Goal: Task Accomplishment & Management: Manage account settings

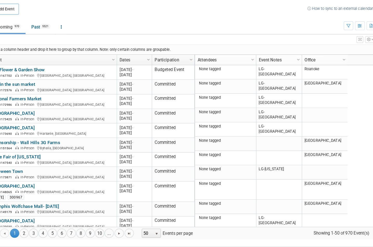
click at [163, 62] on link "Participation" at bounding box center [178, 66] width 31 height 9
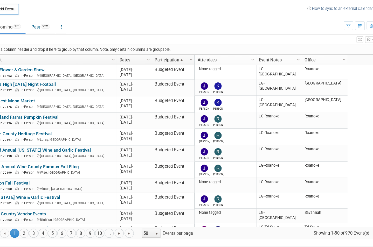
click at [192, 64] on span "Column Settings" at bounding box center [194, 66] width 4 height 4
click at [220, 33] on ul "Upcoming 970 Past 5521 All Events 6491 Past and Upcoming Grouped Annually Event…" at bounding box center [173, 39] width 302 height 12
click at [283, 64] on span "Column Settings" at bounding box center [285, 66] width 4 height 4
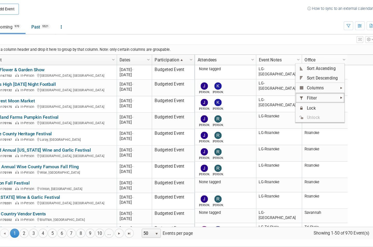
click at [285, 94] on span "Filter" at bounding box center [303, 98] width 41 height 8
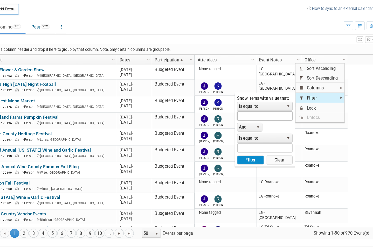
click at [233, 110] on input "text" at bounding box center [256, 114] width 47 height 8
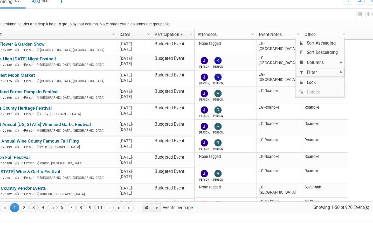
click at [283, 94] on span "Filter" at bounding box center [303, 98] width 41 height 8
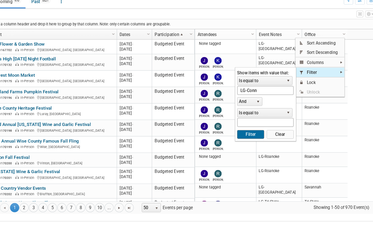
click at [233, 147] on button "Filter" at bounding box center [244, 151] width 23 height 8
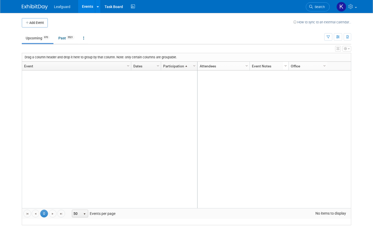
click at [283, 65] on span "Column Settings" at bounding box center [285, 66] width 4 height 4
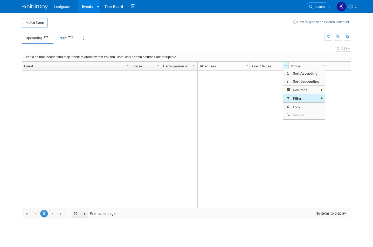
click at [313, 97] on span "Filter" at bounding box center [303, 98] width 41 height 8
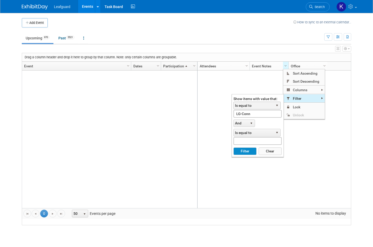
click at [276, 105] on span "select" at bounding box center [277, 105] width 4 height 4
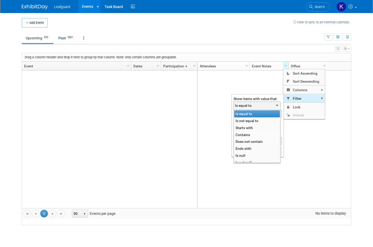
click at [253, 133] on li "Contains" at bounding box center [257, 134] width 46 height 7
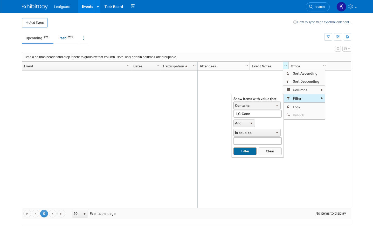
click at [244, 149] on button "Filter" at bounding box center [244, 151] width 23 height 8
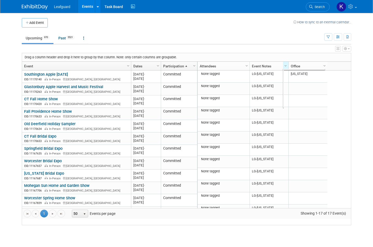
type input "LG-Conn"
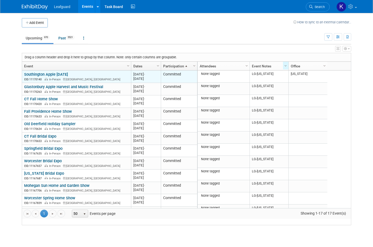
click at [68, 77] on link "Southington Apple [DATE]" at bounding box center [46, 74] width 44 height 5
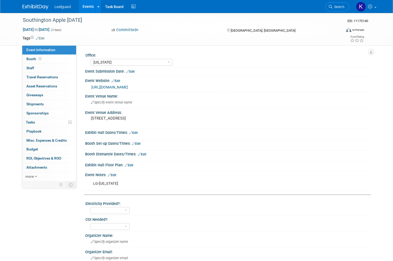
select select "[US_STATE]"
click at [136, 28] on button "Committed" at bounding box center [125, 29] width 31 height 5
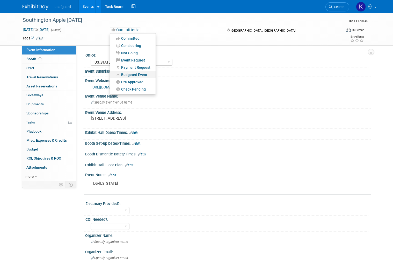
click at [137, 74] on link "Budgeted Event" at bounding box center [133, 74] width 46 height 7
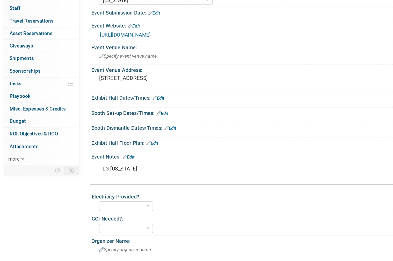
scroll to position [4, 0]
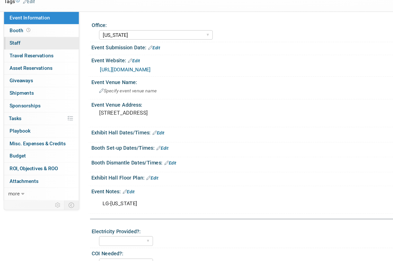
click at [22, 59] on link "0 Staff 0" at bounding box center [49, 63] width 54 height 9
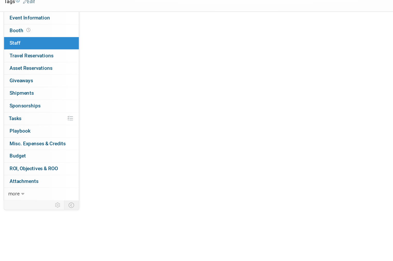
scroll to position [0, 0]
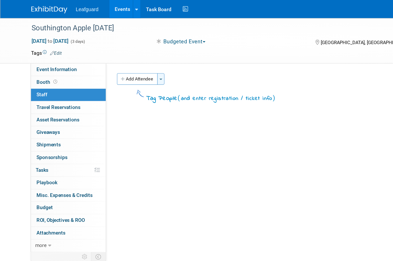
click at [115, 57] on span "button" at bounding box center [116, 57] width 2 height 1
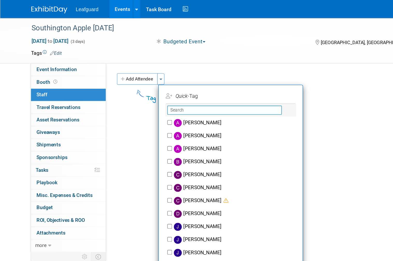
click at [151, 79] on input "text" at bounding box center [162, 79] width 82 height 6
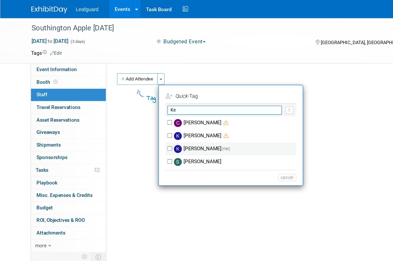
type input "Ke"
click at [124, 106] on input "[PERSON_NAME] (me)" at bounding box center [122, 106] width 3 height 3
checkbox input "true"
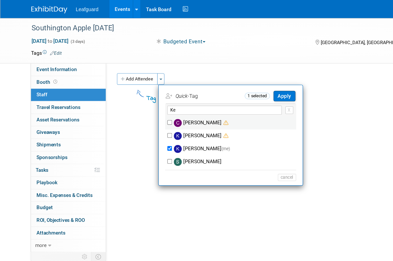
click at [123, 89] on input "[PERSON_NAME]" at bounding box center [122, 87] width 3 height 3
checkbox input "true"
click at [204, 70] on button "Apply" at bounding box center [205, 69] width 16 height 8
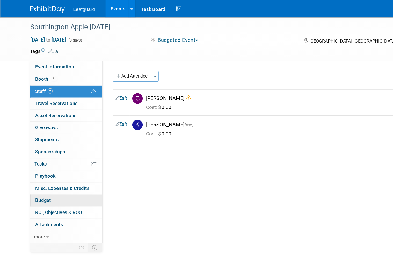
click at [32, 147] on span "Budget" at bounding box center [32, 149] width 12 height 4
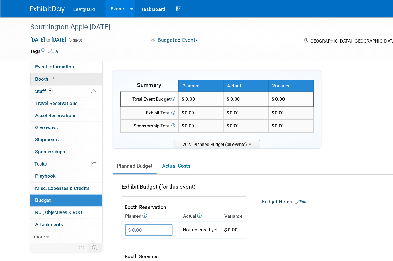
click at [33, 57] on span "Booth" at bounding box center [34, 59] width 16 height 4
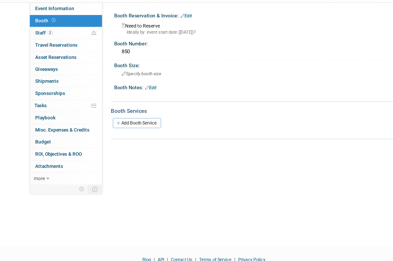
scroll to position [3, 0]
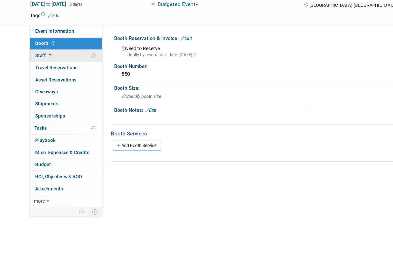
click at [32, 63] on span "Staff 2" at bounding box center [32, 65] width 13 height 4
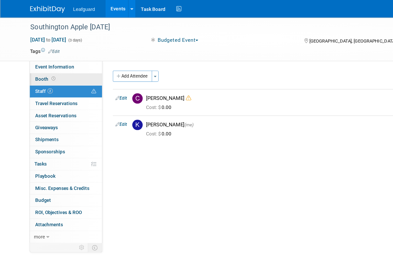
click at [32, 60] on span "Booth" at bounding box center [34, 59] width 16 height 4
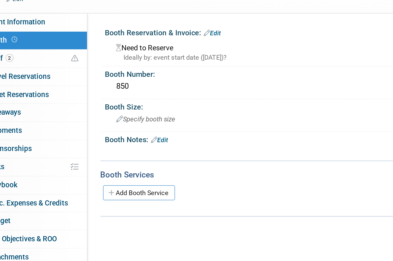
click at [135, 54] on link "Edit" at bounding box center [139, 56] width 9 height 4
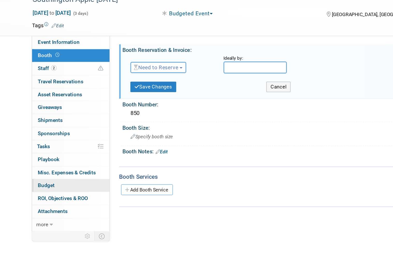
click at [36, 147] on span "Budget" at bounding box center [32, 149] width 12 height 4
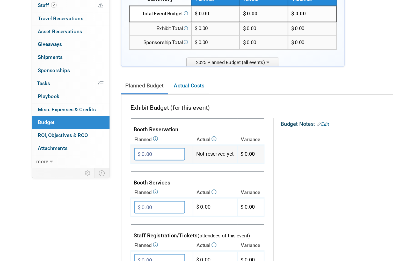
click at [116, 167] on input "$ 0.00" at bounding box center [111, 171] width 36 height 9
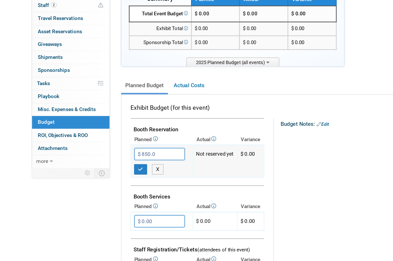
type input "$ 850.00"
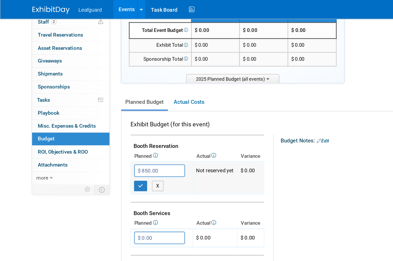
scroll to position [52, 0]
